Goal: Task Accomplishment & Management: Use online tool/utility

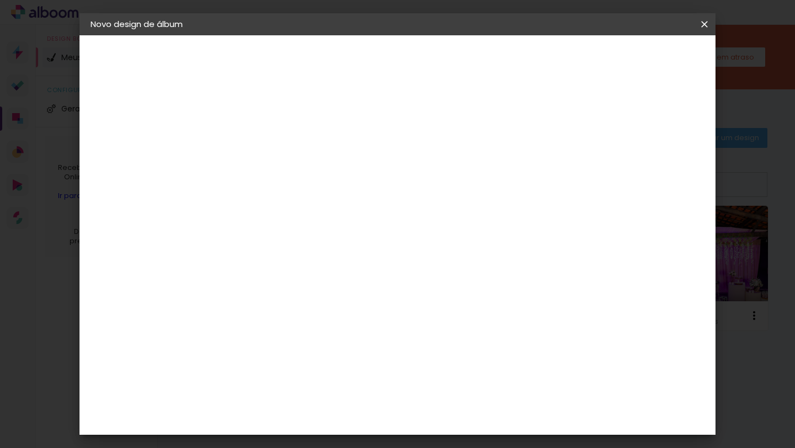
click at [0, 0] on slot "Voltar" at bounding box center [0, 0] width 0 height 0
click at [0, 0] on iron-icon at bounding box center [0, 0] width 0 height 0
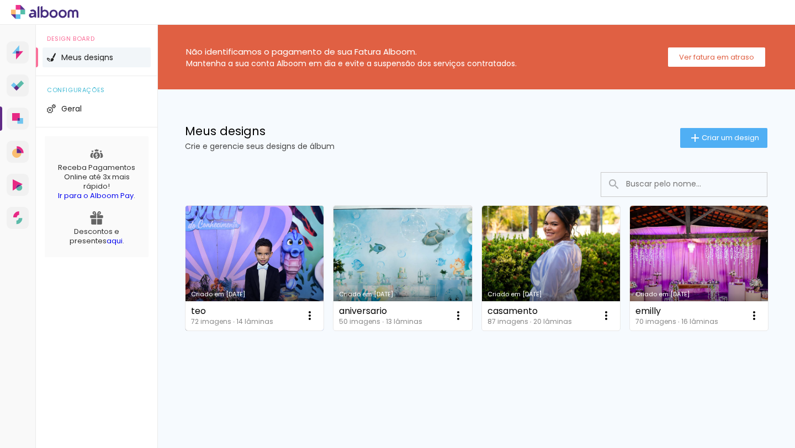
click at [275, 263] on link "Criado em [DATE]" at bounding box center [254, 268] width 138 height 125
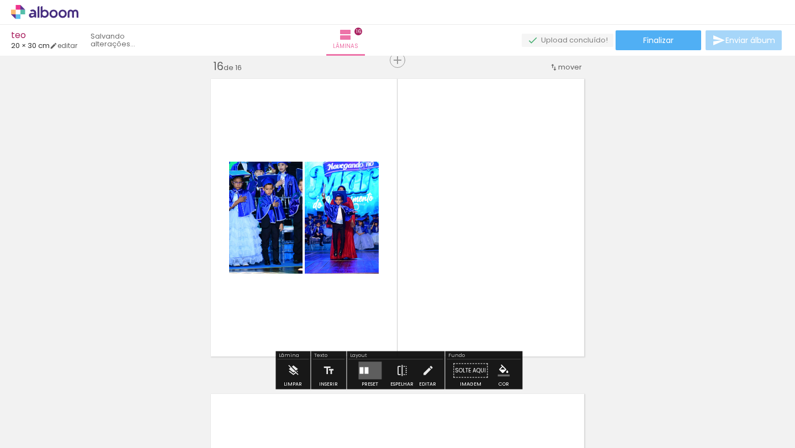
scroll to position [0, 3478]
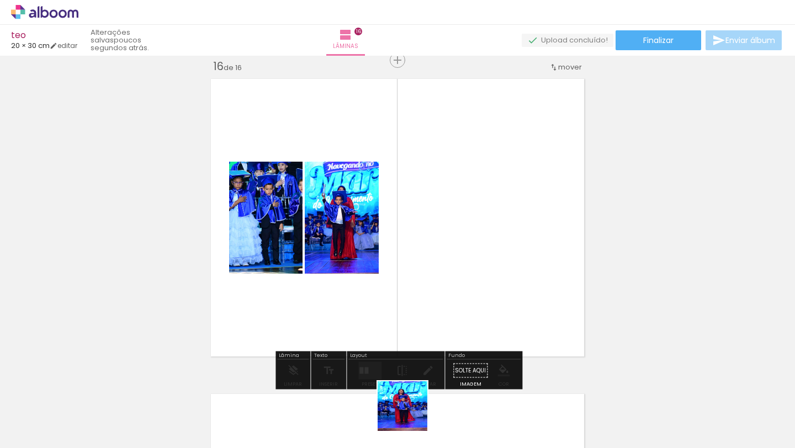
drag, startPoint x: 409, startPoint y: 421, endPoint x: 463, endPoint y: 254, distance: 175.2
click at [463, 254] on quentale-workspace at bounding box center [397, 224] width 795 height 448
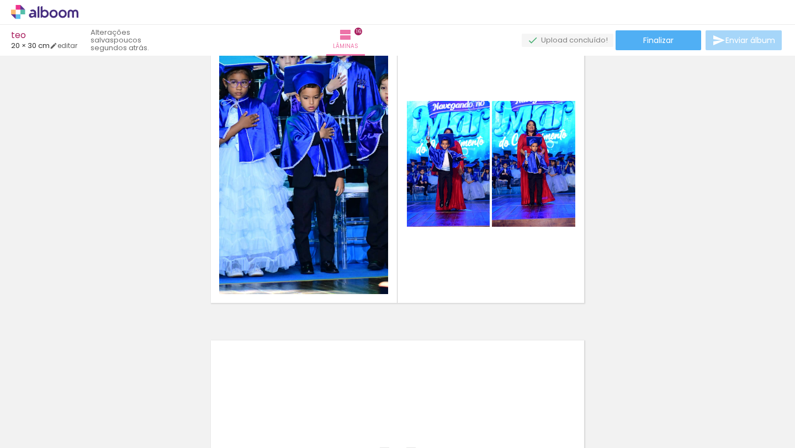
scroll to position [0, 2697]
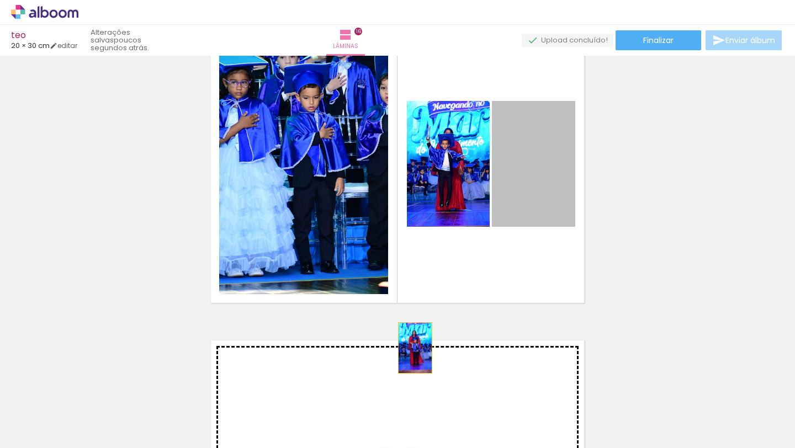
drag, startPoint x: 536, startPoint y: 174, endPoint x: 415, endPoint y: 348, distance: 212.5
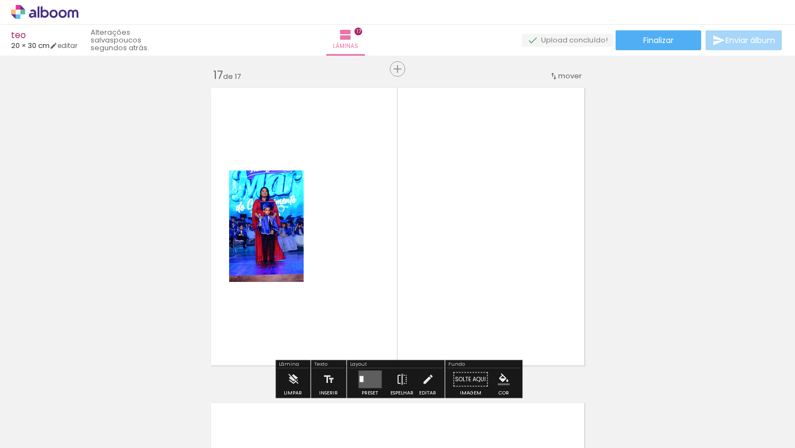
scroll to position [5055, 0]
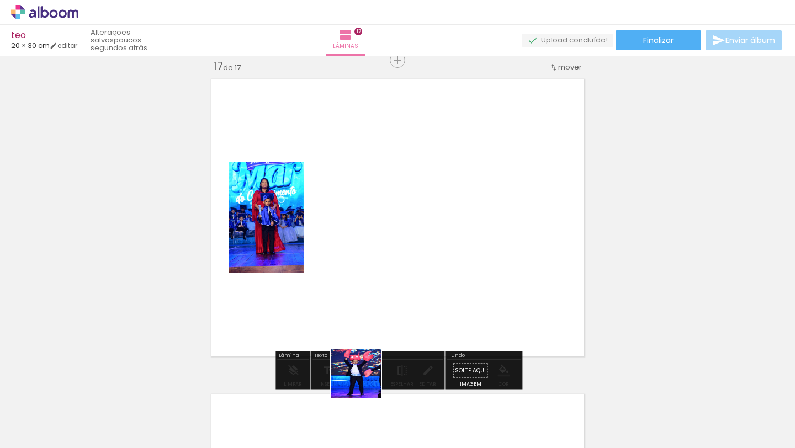
drag, startPoint x: 329, startPoint y: 420, endPoint x: 477, endPoint y: 268, distance: 211.9
click at [477, 268] on quentale-workspace at bounding box center [397, 224] width 795 height 448
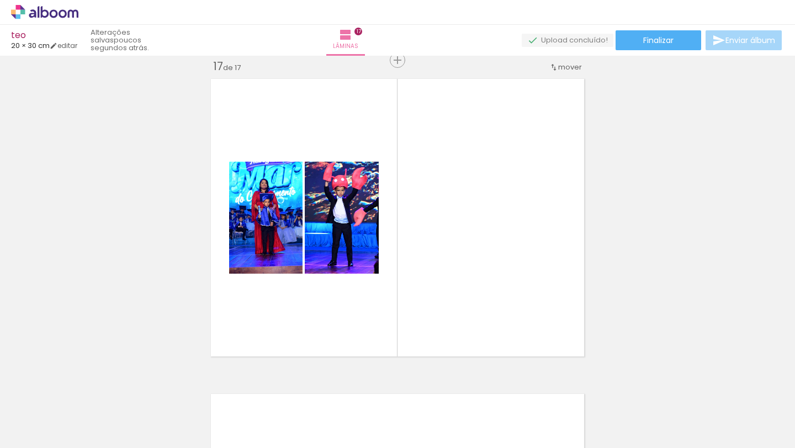
scroll to position [0, 3749]
drag, startPoint x: 750, startPoint y: 407, endPoint x: 520, endPoint y: 297, distance: 254.7
click at [520, 297] on quentale-workspace at bounding box center [397, 224] width 795 height 448
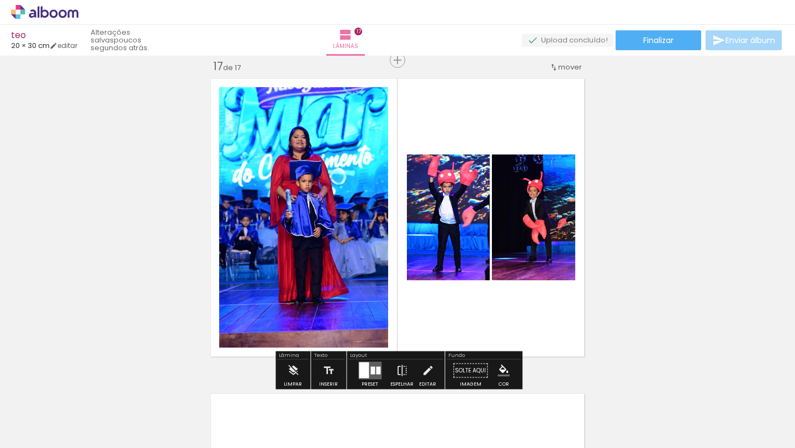
drag, startPoint x: 689, startPoint y: 401, endPoint x: 502, endPoint y: 311, distance: 208.1
click at [502, 311] on quentale-workspace at bounding box center [397, 224] width 795 height 448
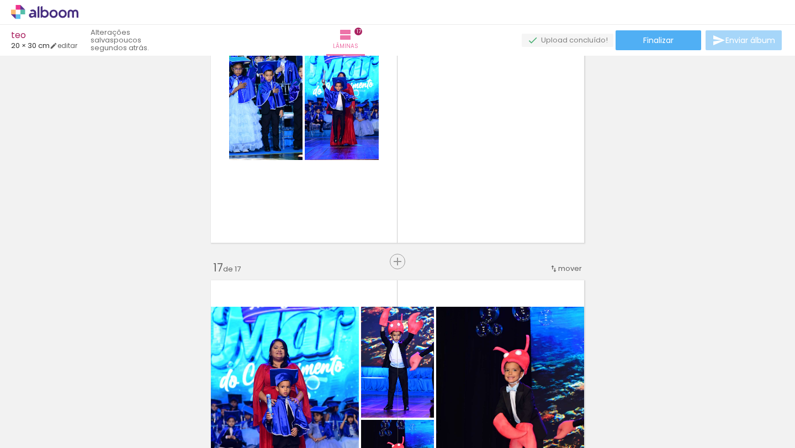
scroll to position [4869, 0]
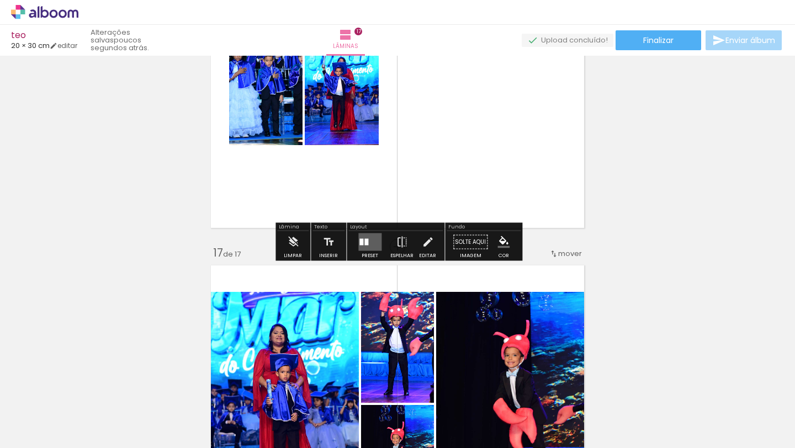
click at [364, 244] on div at bounding box center [366, 242] width 4 height 7
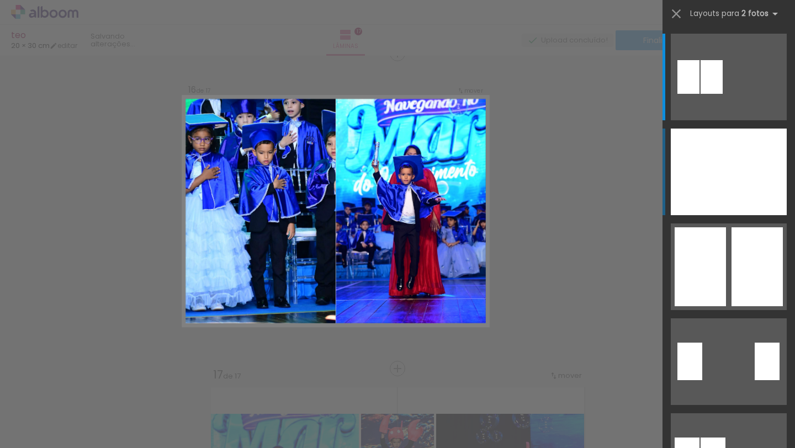
scroll to position [4740, 0]
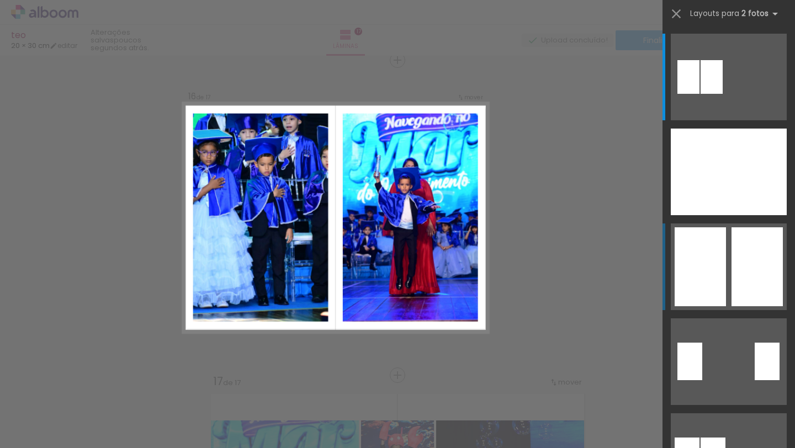
click at [699, 94] on div at bounding box center [688, 77] width 22 height 34
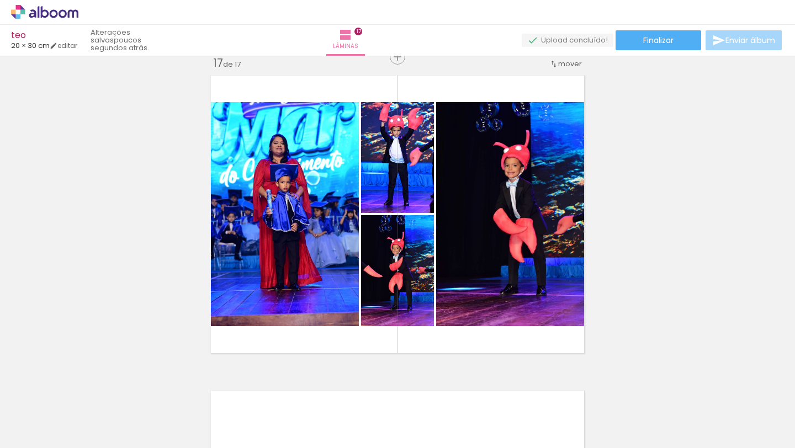
scroll to position [4897, 0]
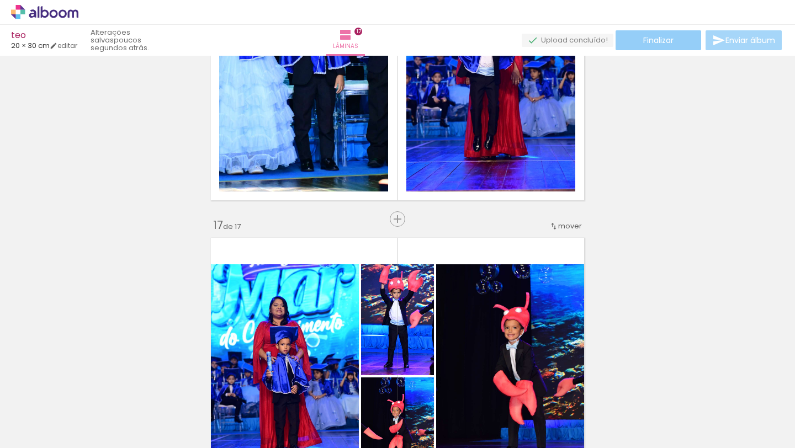
click at [657, 39] on span "Finalizar" at bounding box center [658, 40] width 30 height 8
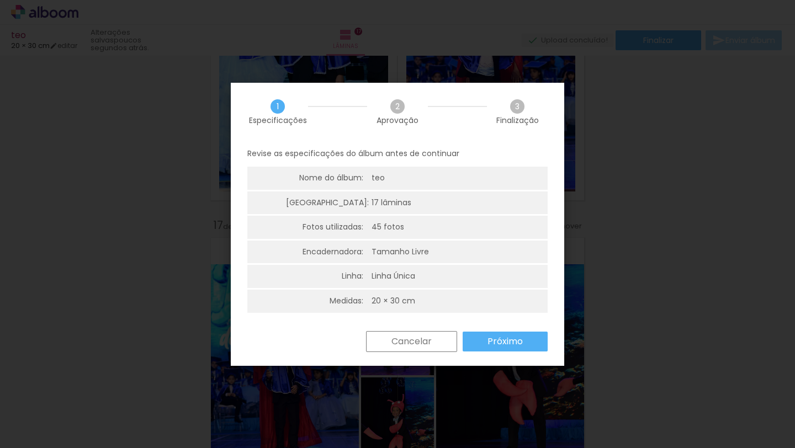
click at [0, 0] on slot "Próximo" at bounding box center [0, 0] width 0 height 0
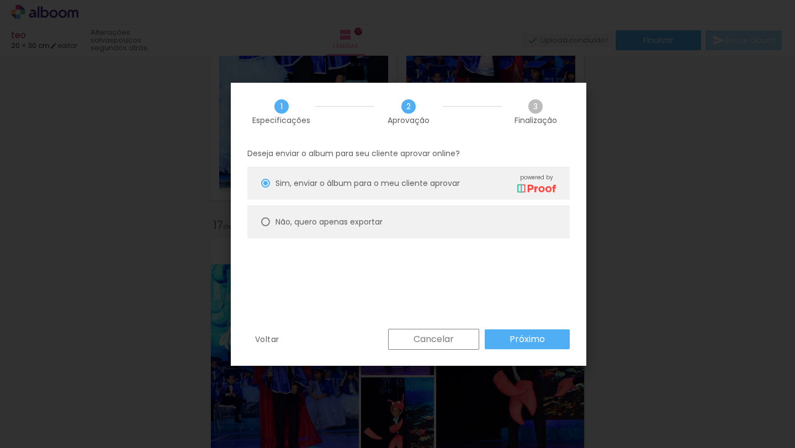
click at [263, 188] on div at bounding box center [265, 183] width 9 height 9
type paper-radio-button "on"
click at [0, 0] on slot "Próximo" at bounding box center [0, 0] width 0 height 0
type input "Alta, 300 DPI"
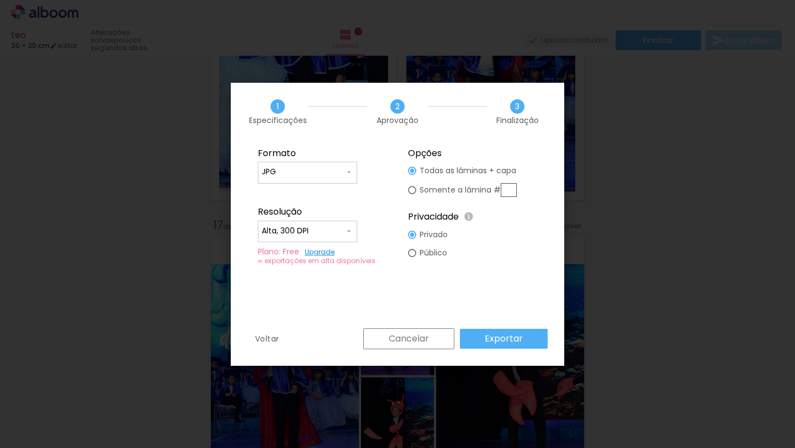
click at [0, 0] on slot "Exportar" at bounding box center [0, 0] width 0 height 0
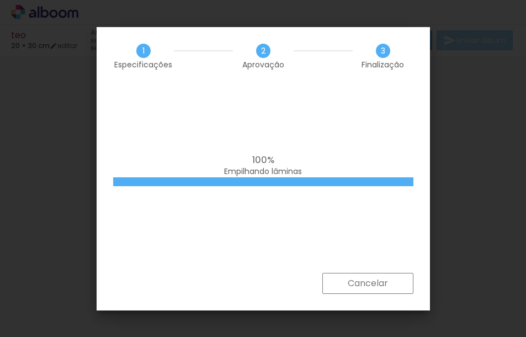
scroll to position [0, 3749]
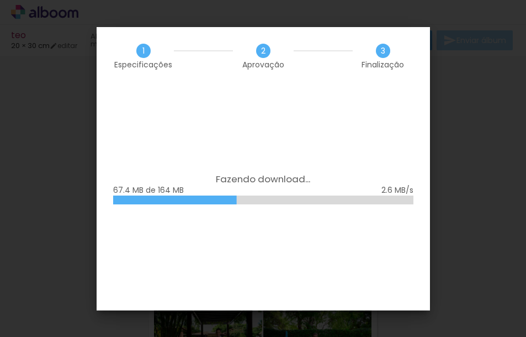
scroll to position [0, 3749]
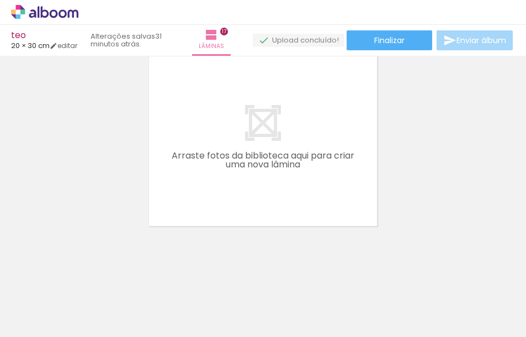
scroll to position [0, 3749]
